Goal: Task Accomplishment & Management: Complete application form

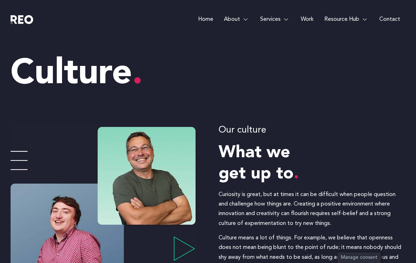
click at [243, 129] on span "Careers" at bounding box center [246, 128] width 19 height 10
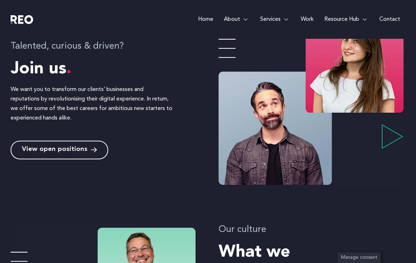
click at [71, 148] on span "View open positions" at bounding box center [55, 150] width 66 height 7
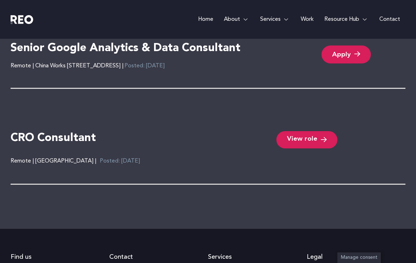
scroll to position [1583, 0]
click at [308, 140] on span "View role" at bounding box center [302, 139] width 30 height 7
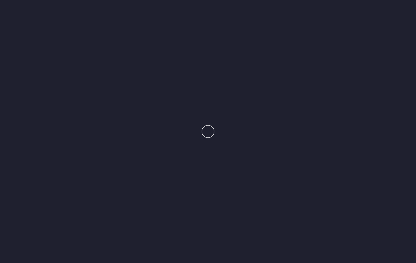
click at [308, 137] on e-page-transition at bounding box center [208, 131] width 416 height 263
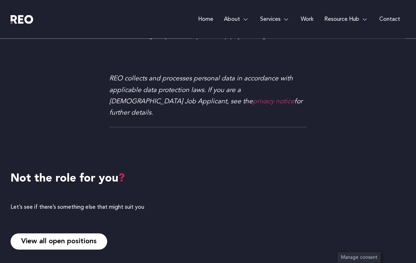
scroll to position [812, 0]
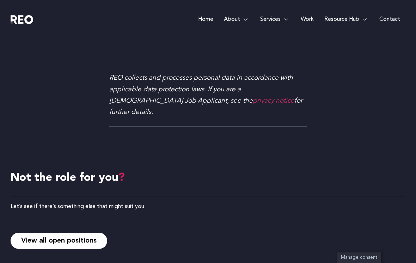
click at [79, 233] on link "View all open positions" at bounding box center [59, 241] width 97 height 16
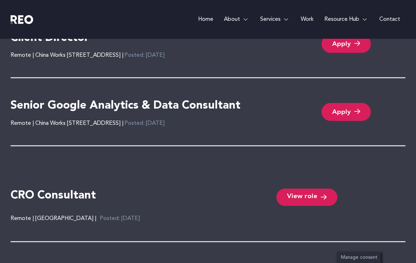
scroll to position [1524, 0]
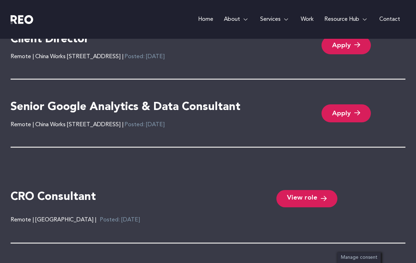
click at [357, 110] on icon at bounding box center [357, 113] width 6 height 7
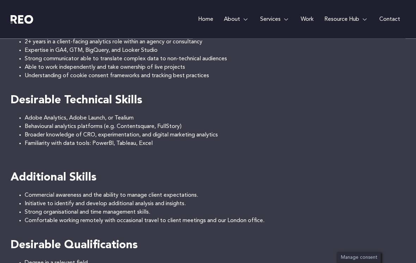
scroll to position [450, 0]
